Goal: Task Accomplishment & Management: Manage account settings

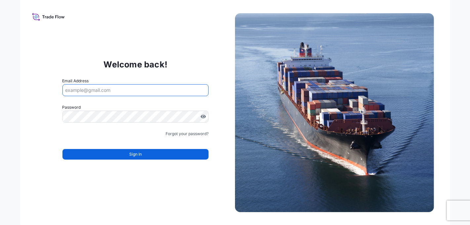
click at [112, 88] on input "Email Address" at bounding box center [135, 90] width 146 height 12
click at [112, 89] on input "Email Address" at bounding box center [135, 90] width 146 height 12
type input "namit"
